Goal: Communication & Community: Participate in discussion

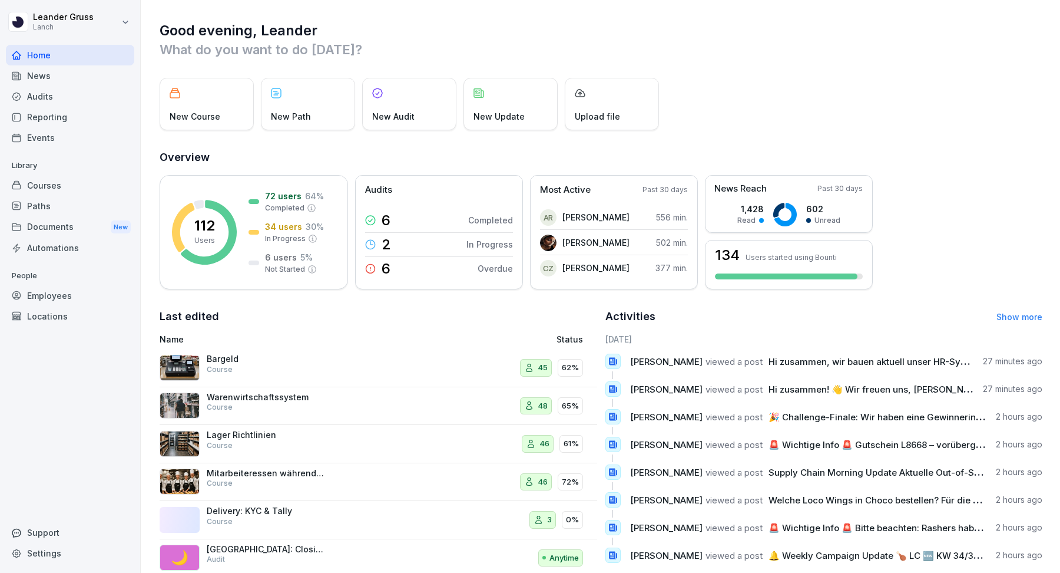
click at [59, 78] on div "News" at bounding box center [70, 75] width 128 height 21
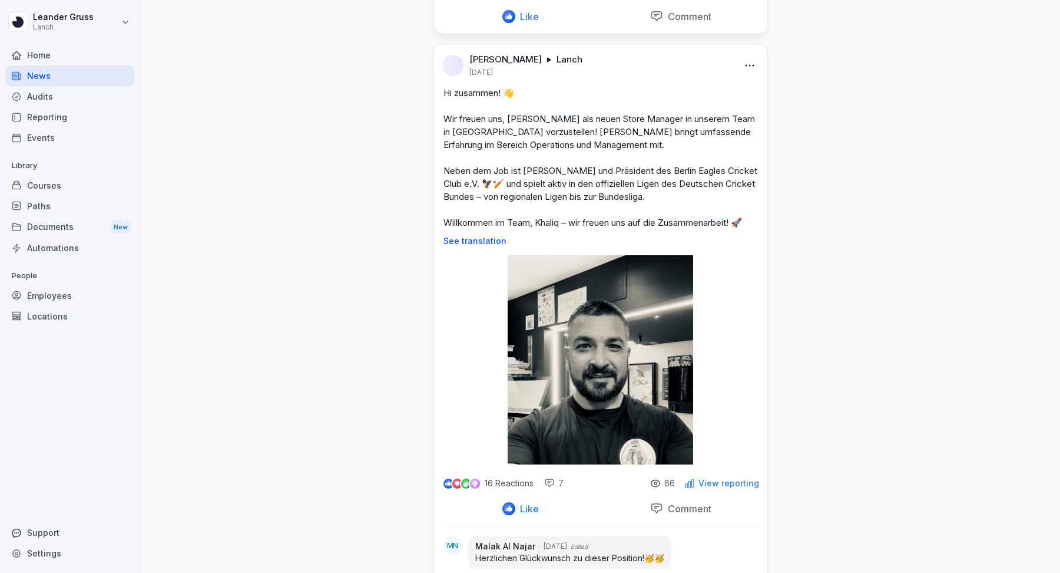
scroll to position [533, 0]
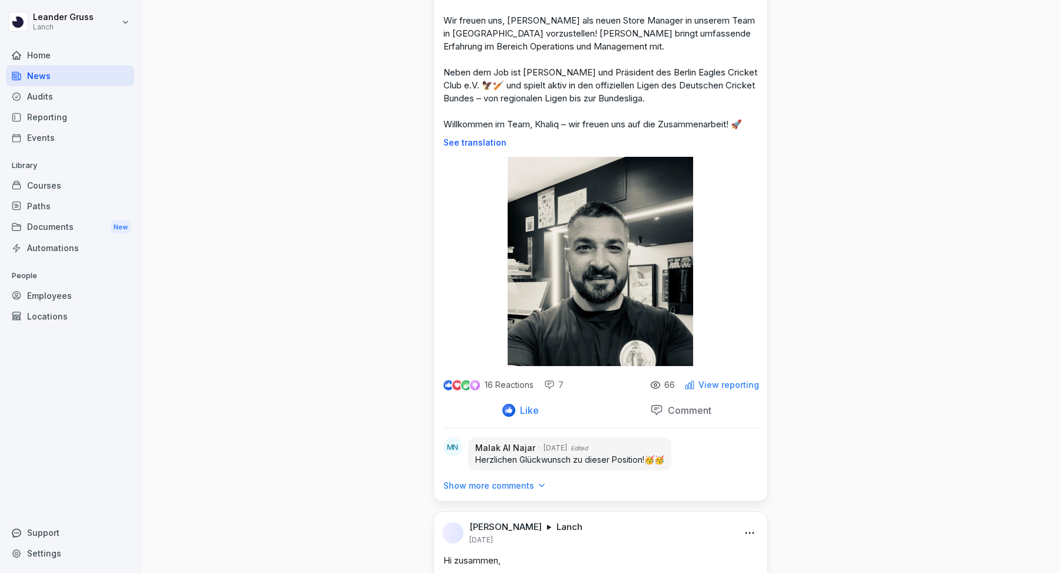
click at [690, 404] on div "Comment" at bounding box center [680, 410] width 61 height 13
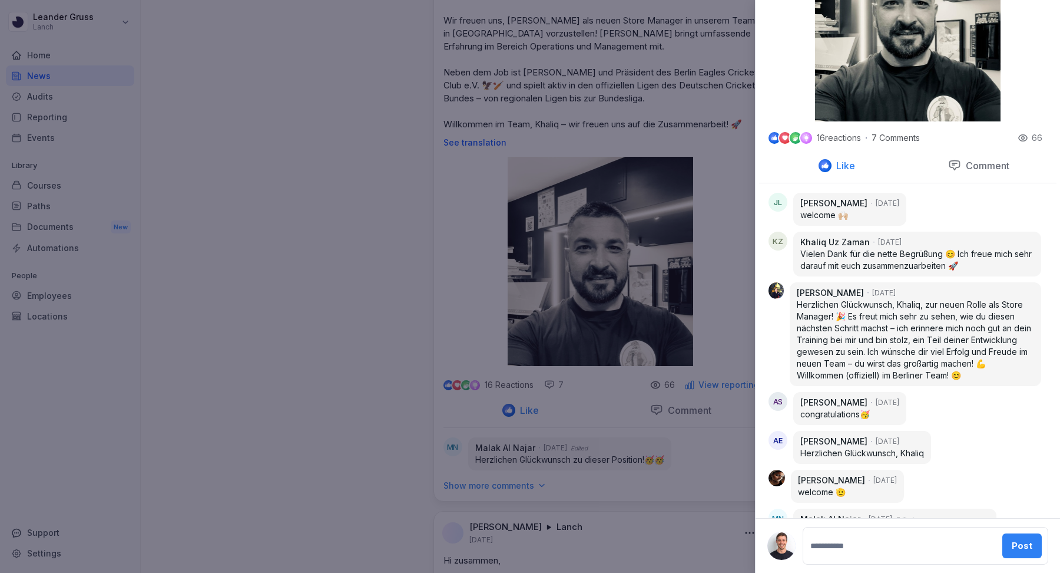
scroll to position [399, 0]
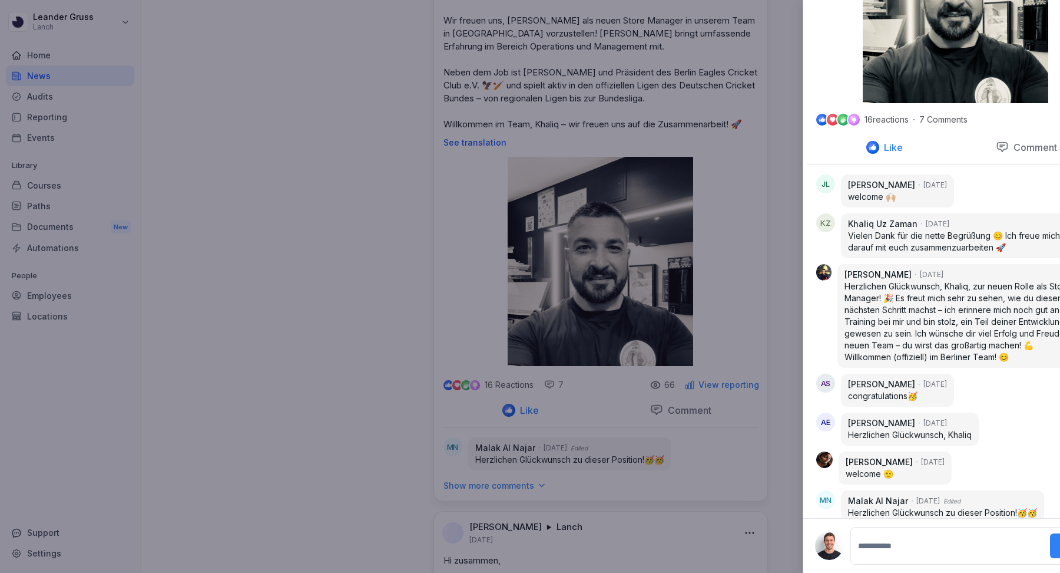
click at [336, 253] on div at bounding box center [530, 286] width 1060 height 573
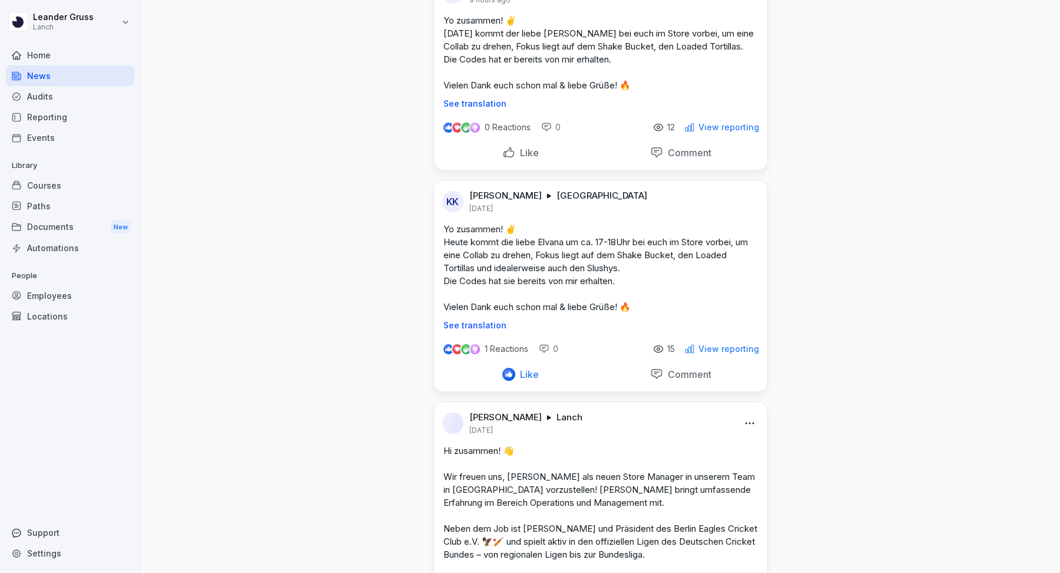
scroll to position [0, 0]
